Goal: Browse casually

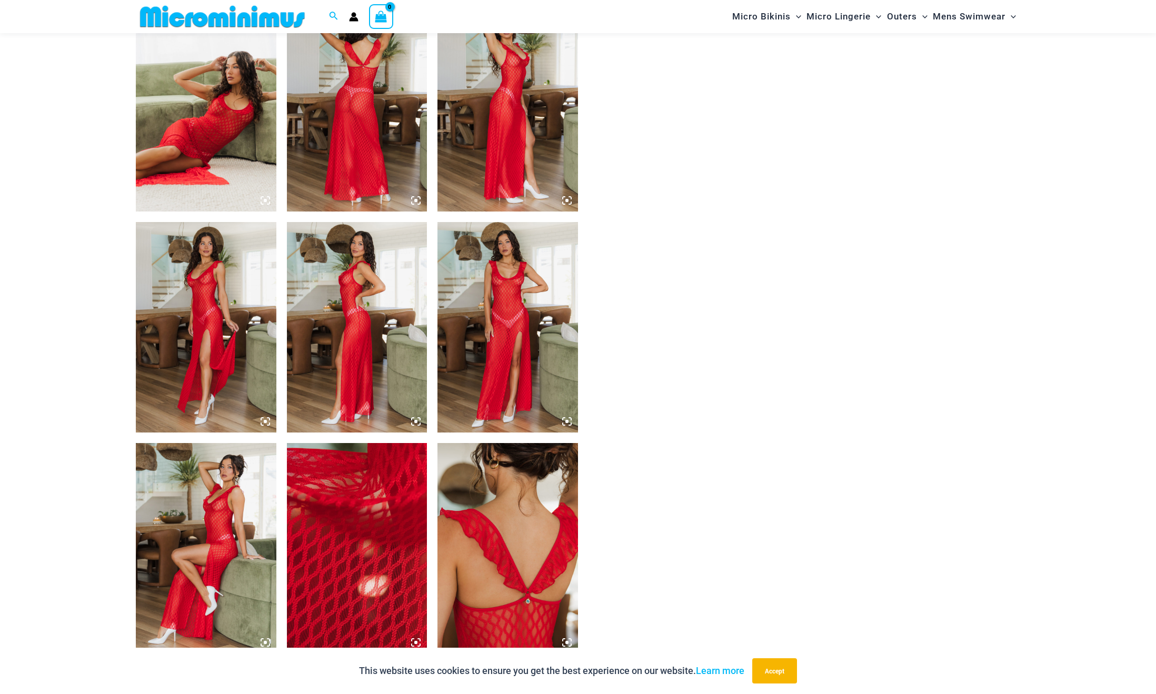
scroll to position [719, 0]
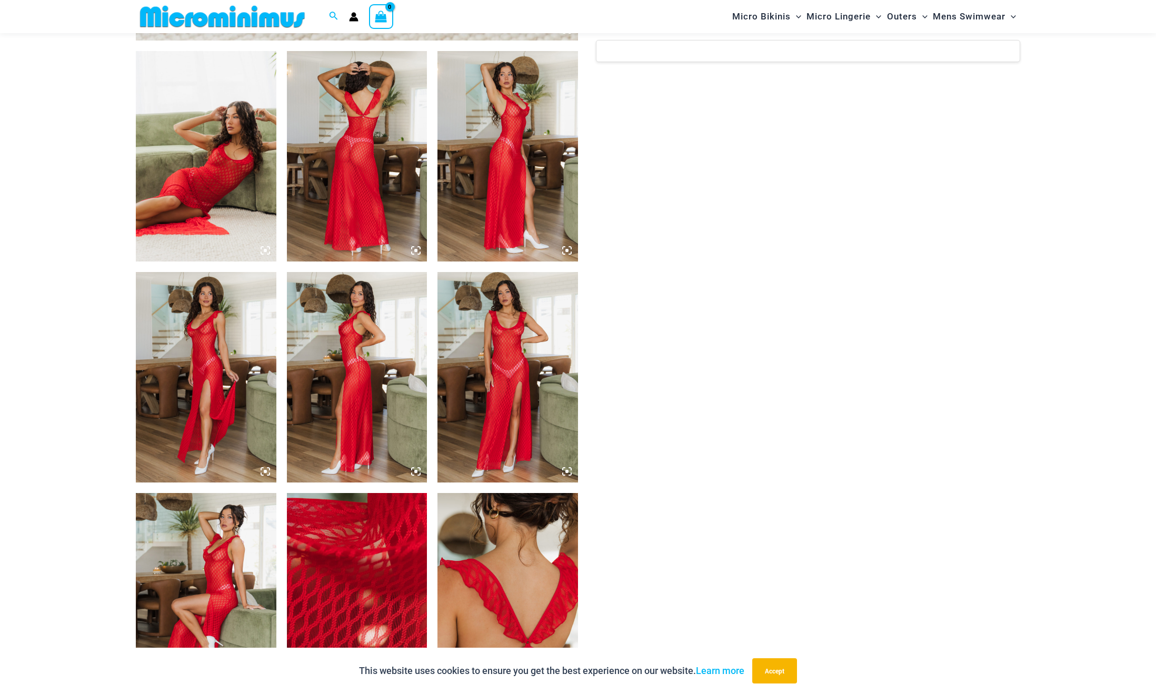
click at [507, 336] on img at bounding box center [508, 377] width 141 height 211
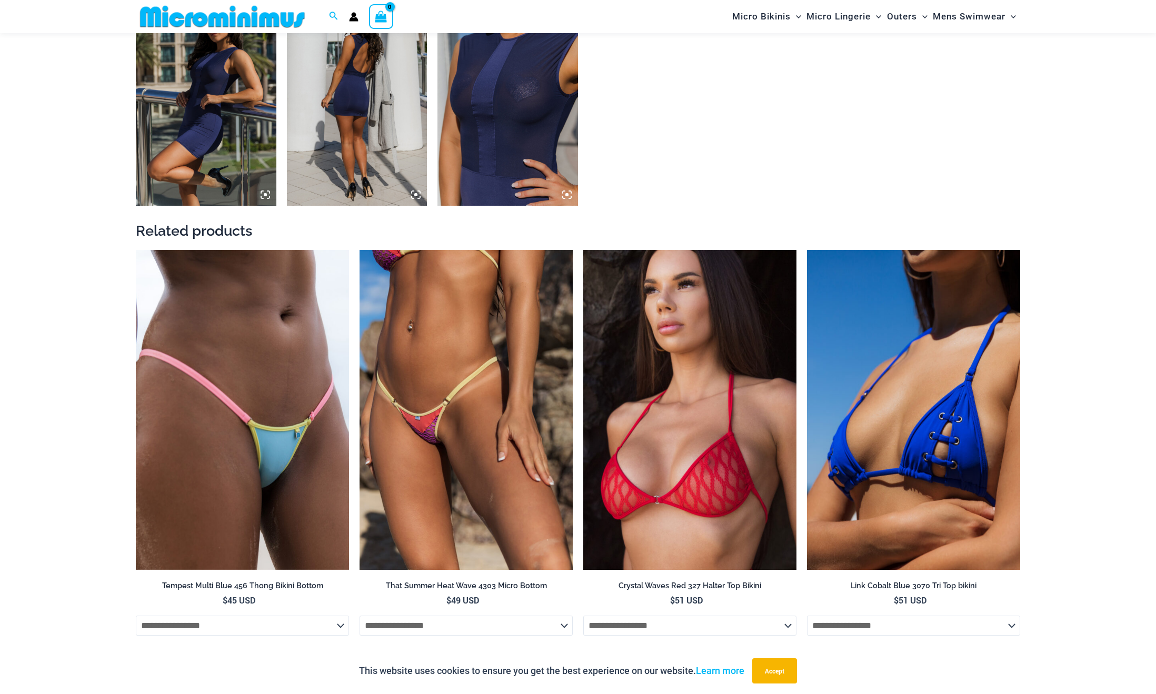
scroll to position [1378, 0]
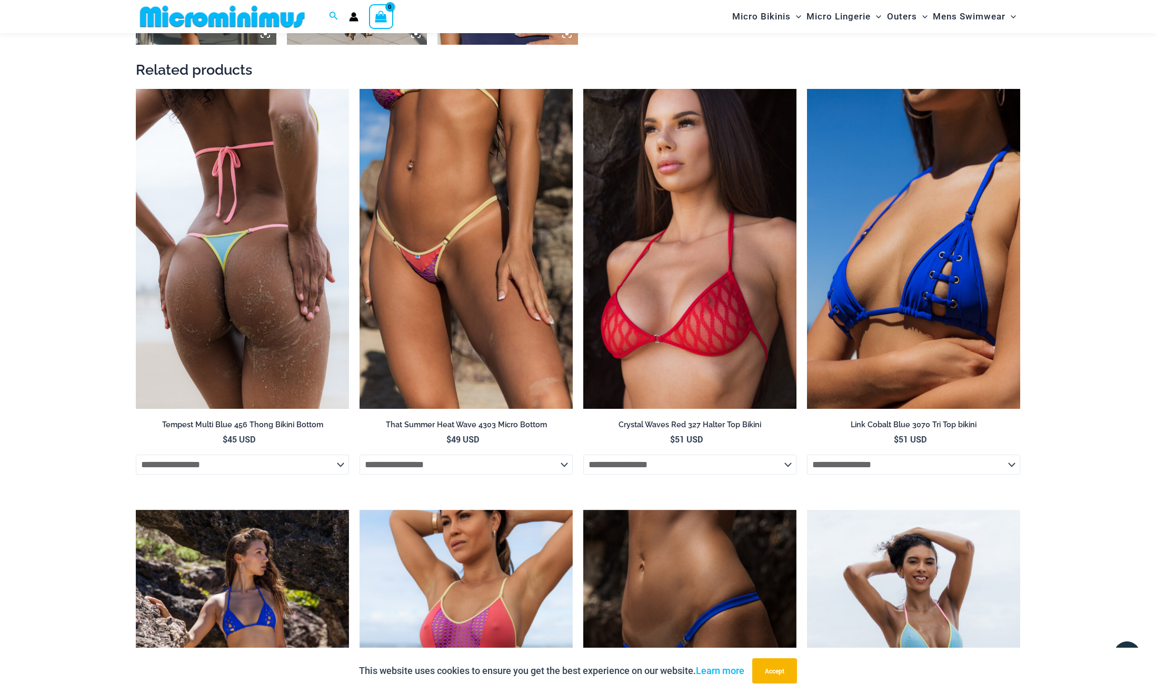
click at [279, 272] on img at bounding box center [242, 249] width 213 height 320
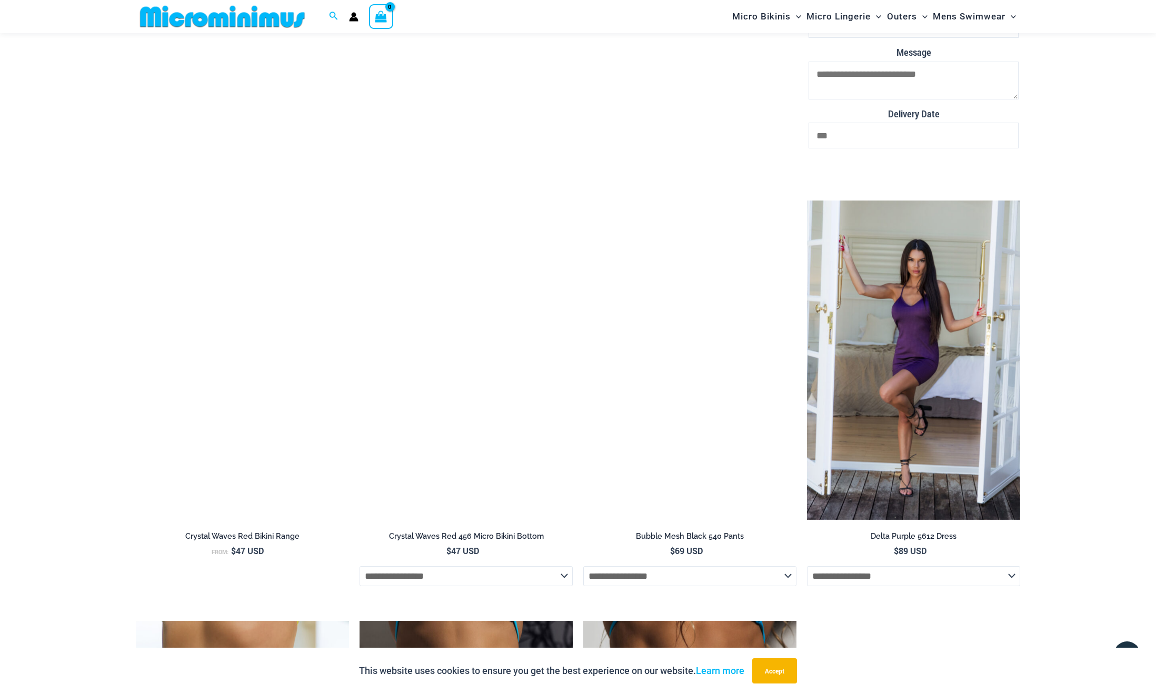
scroll to position [2897, 0]
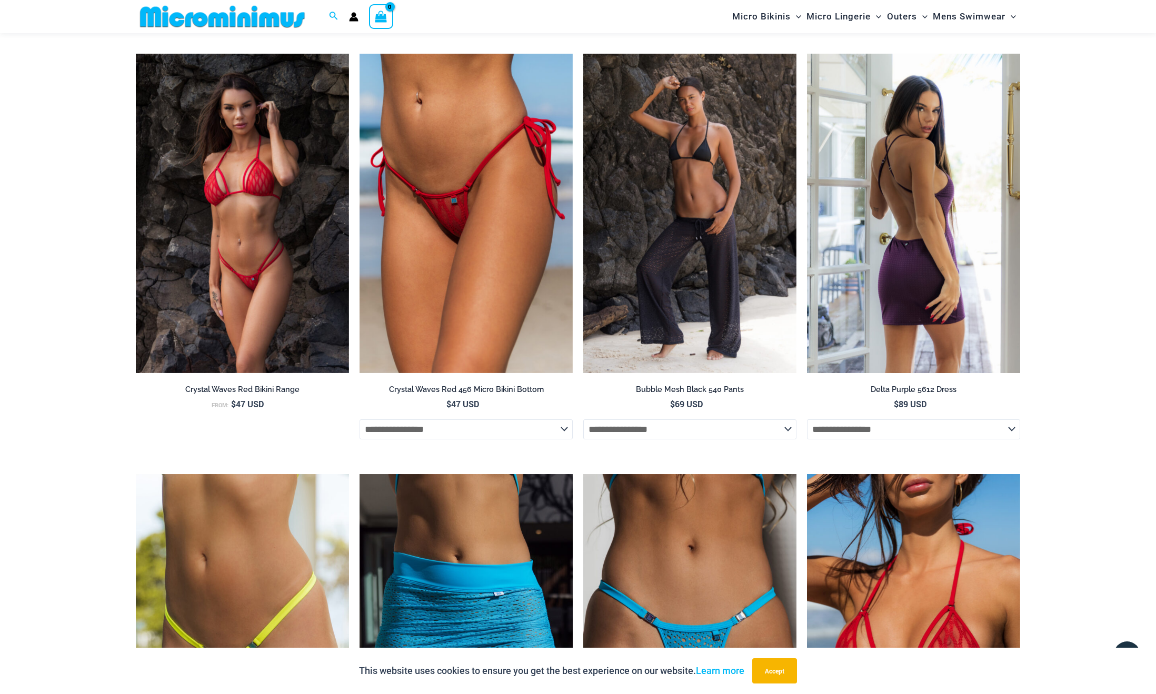
click at [927, 186] on img at bounding box center [913, 214] width 213 height 320
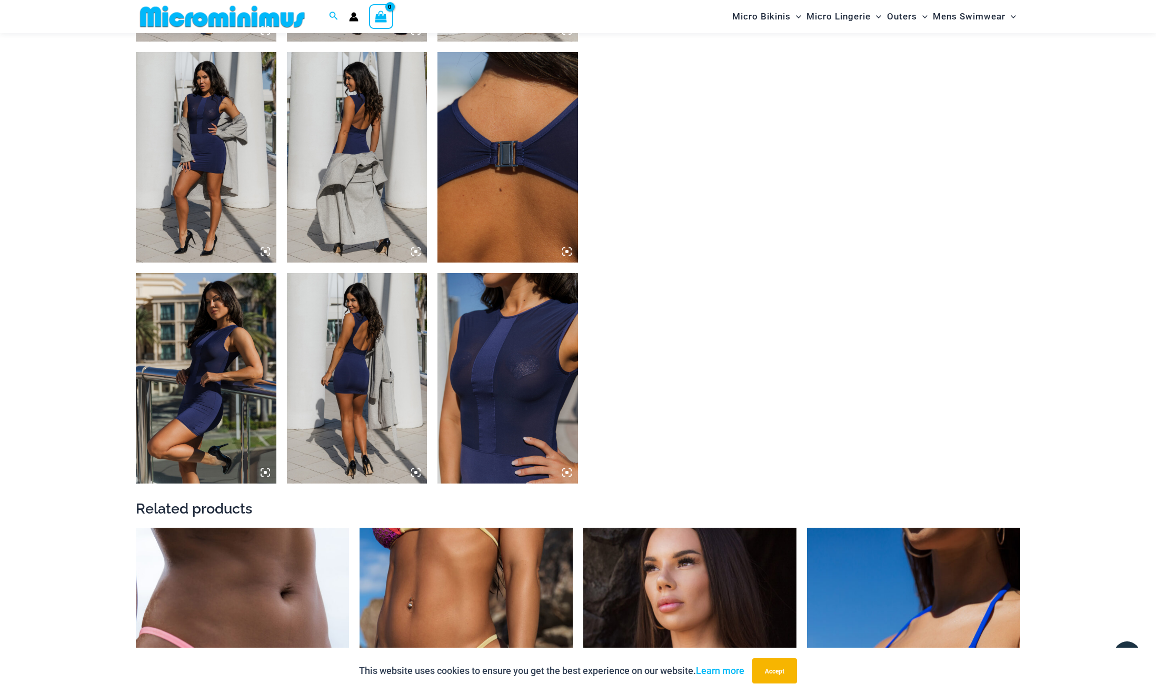
scroll to position [679, 0]
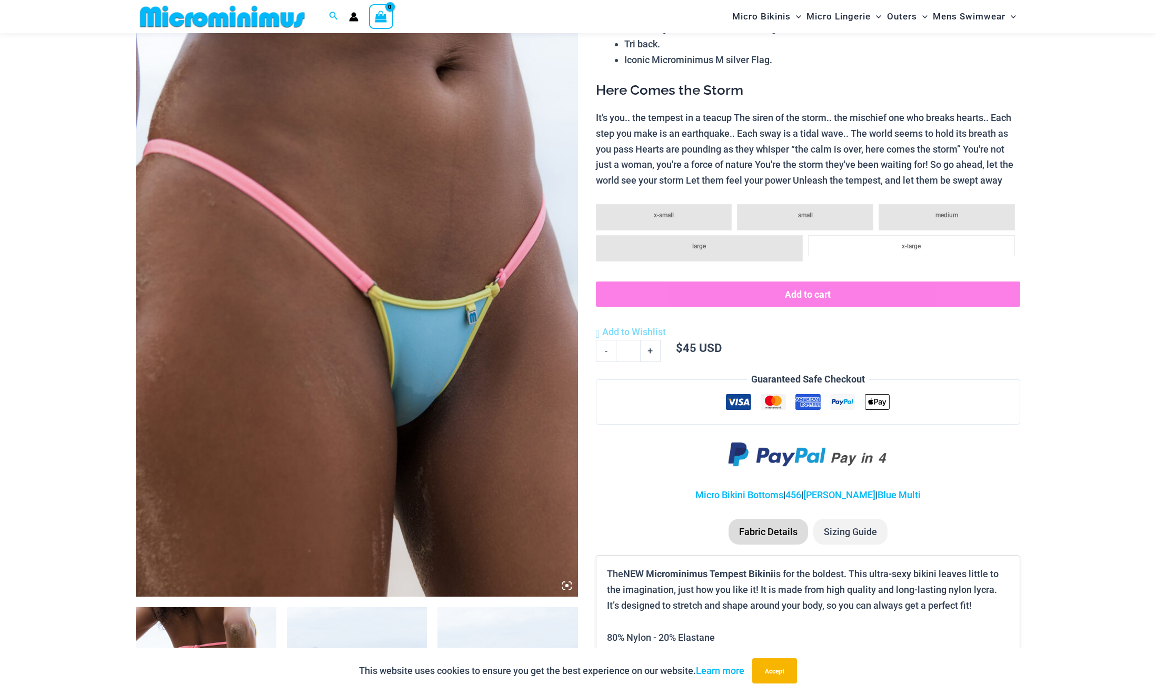
scroll to position [344, 0]
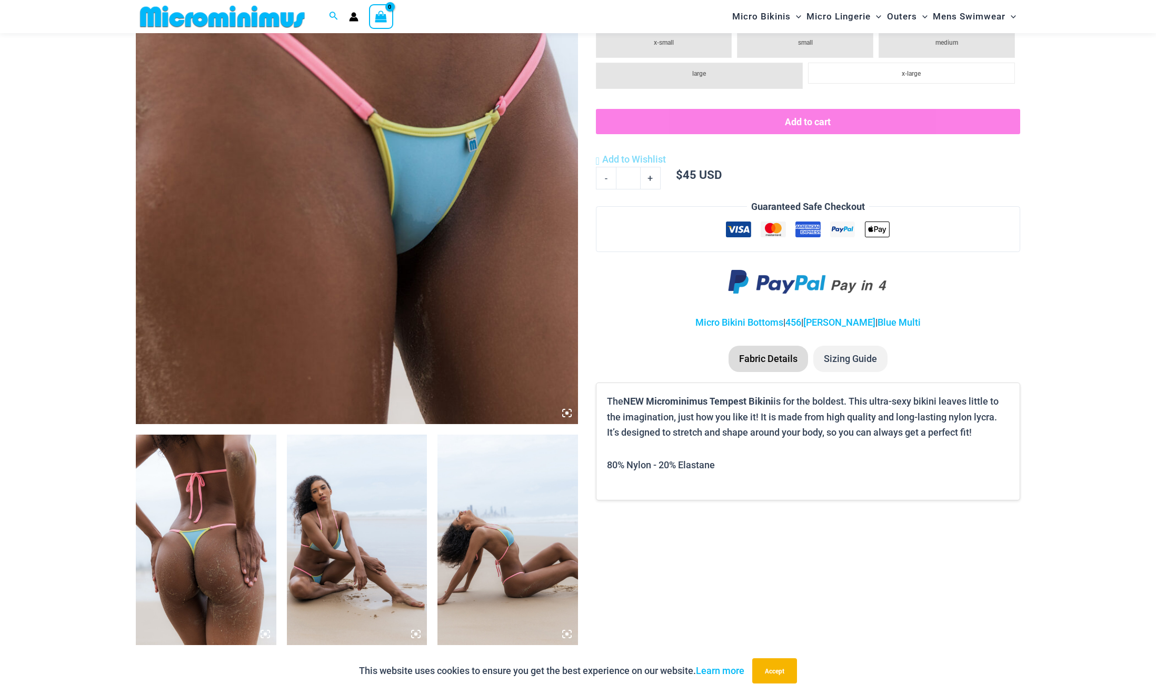
click at [335, 492] on img at bounding box center [357, 540] width 141 height 211
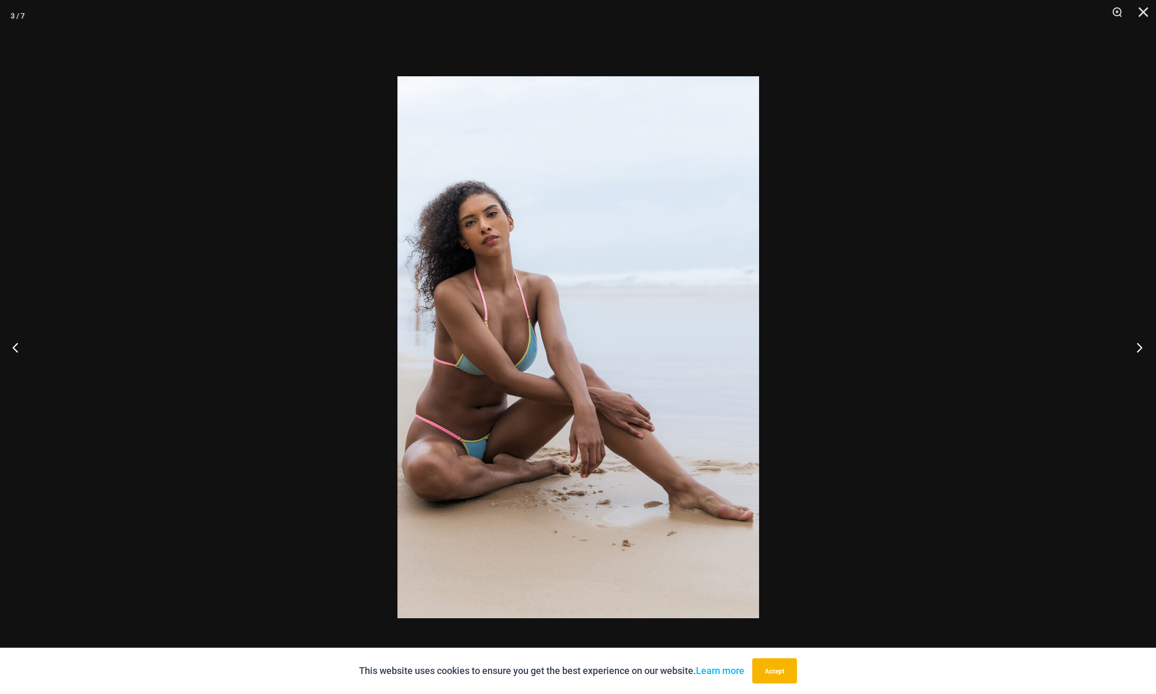
click at [1138, 348] on button "Next" at bounding box center [1136, 347] width 39 height 53
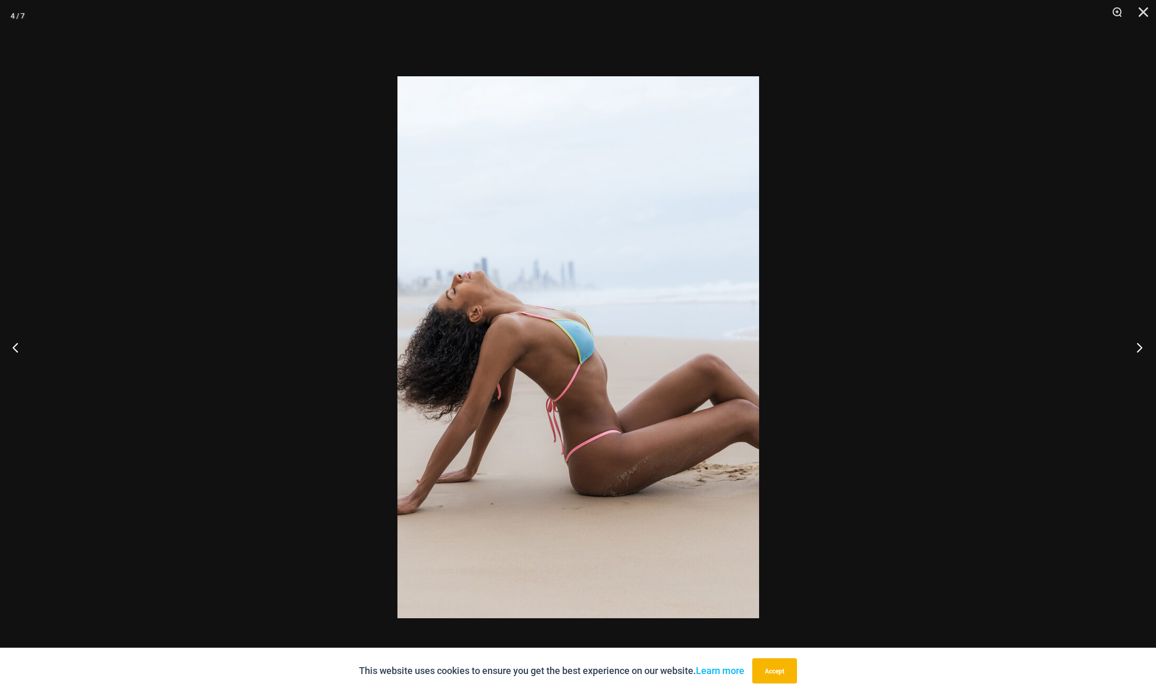
click at [1143, 345] on button "Next" at bounding box center [1136, 347] width 39 height 53
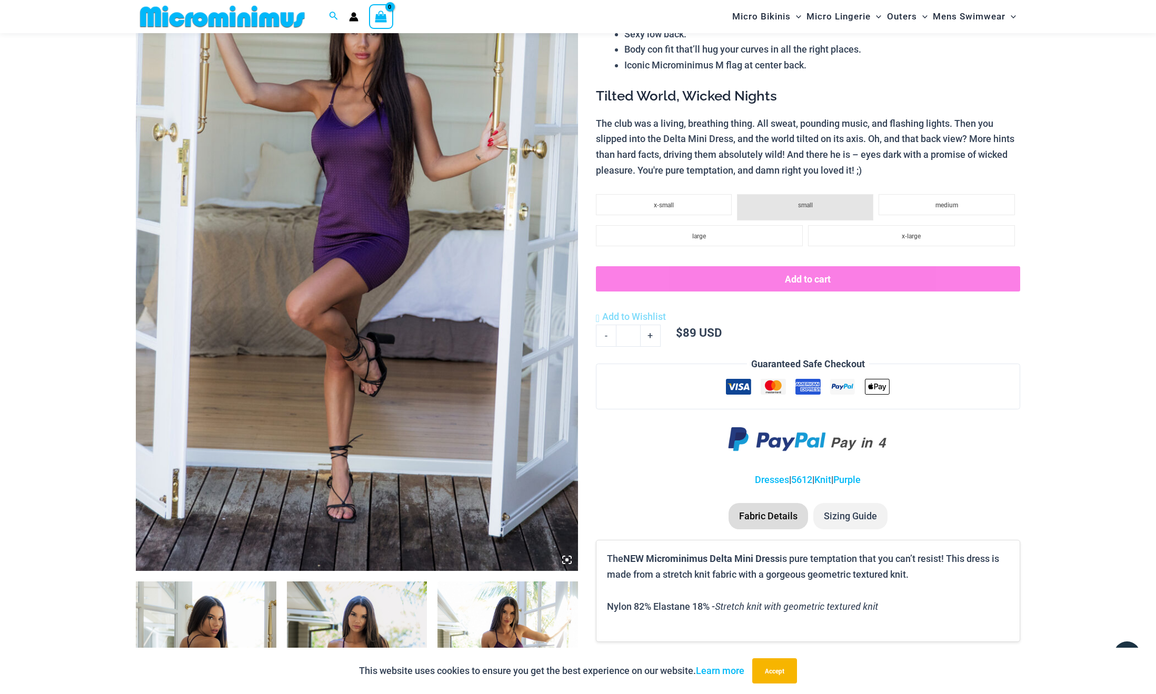
scroll to position [364, 0]
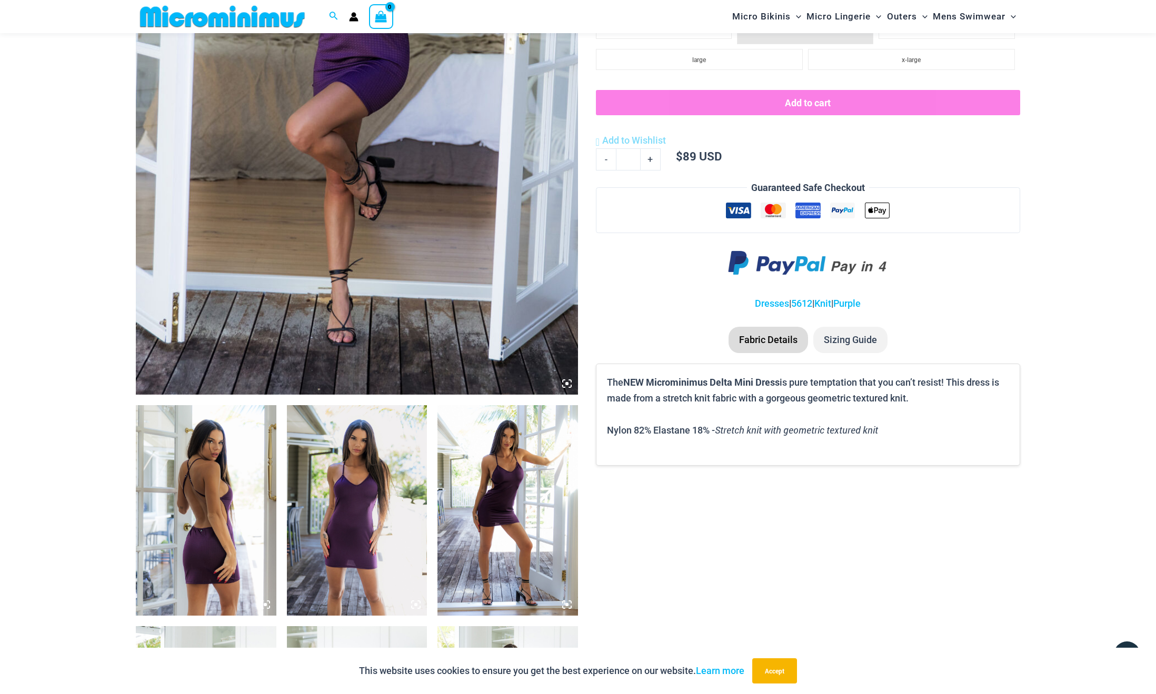
click at [540, 457] on img at bounding box center [508, 510] width 141 height 211
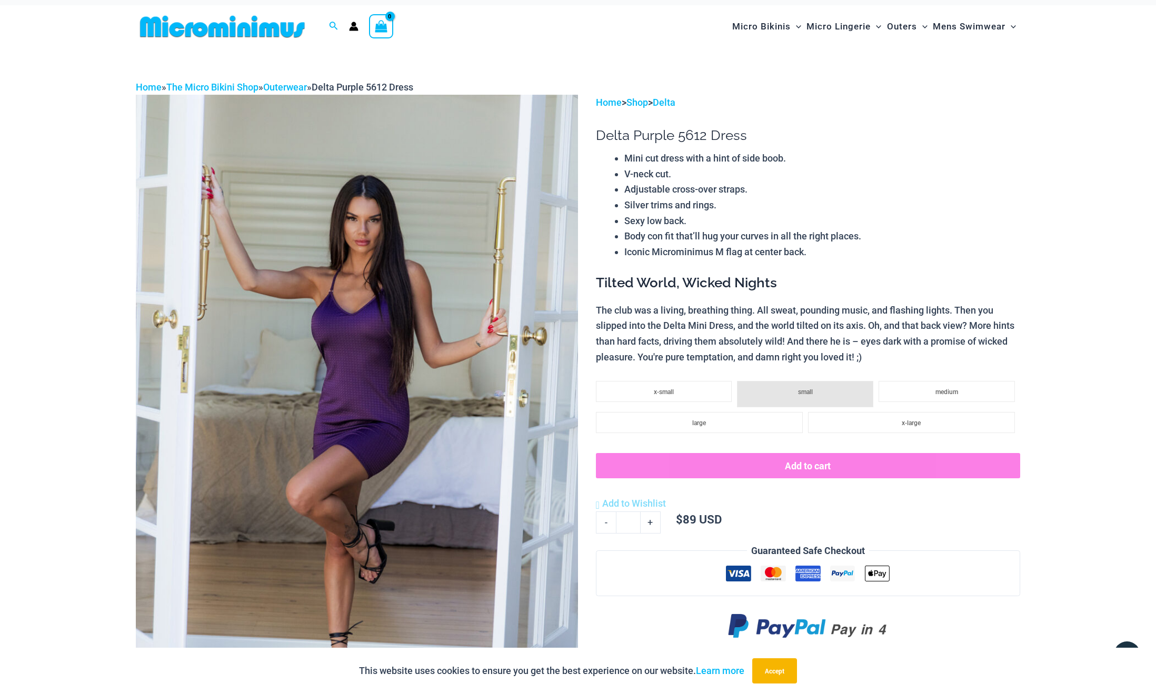
scroll to position [152, 0]
